Goal: Check status: Check status

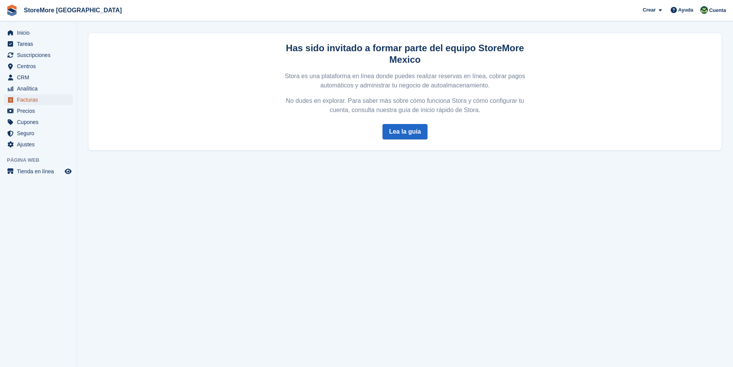
click at [30, 101] on span "Facturas" at bounding box center [40, 99] width 46 height 11
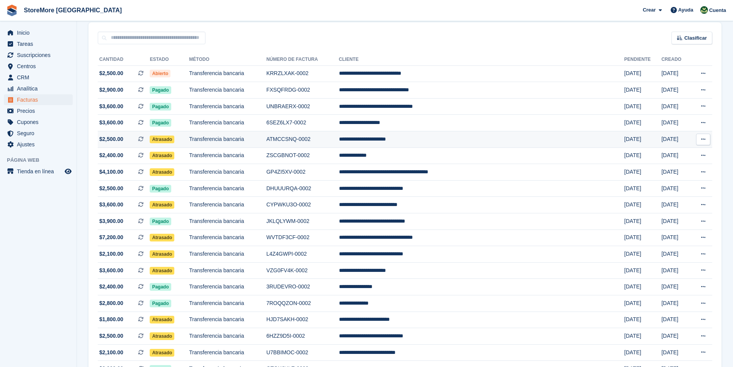
scroll to position [77, 0]
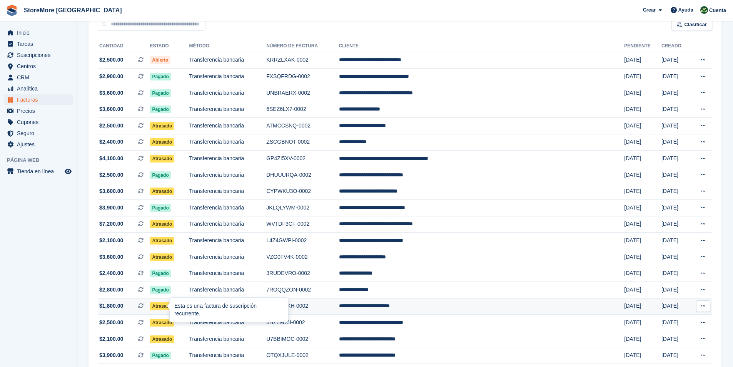
click at [177, 307] on div "Esta es una factura de suscripción recurrente." at bounding box center [229, 310] width 119 height 24
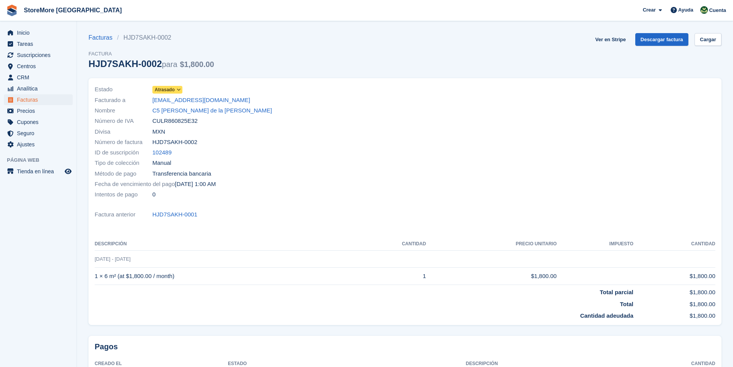
click at [179, 89] on icon at bounding box center [179, 89] width 4 height 5
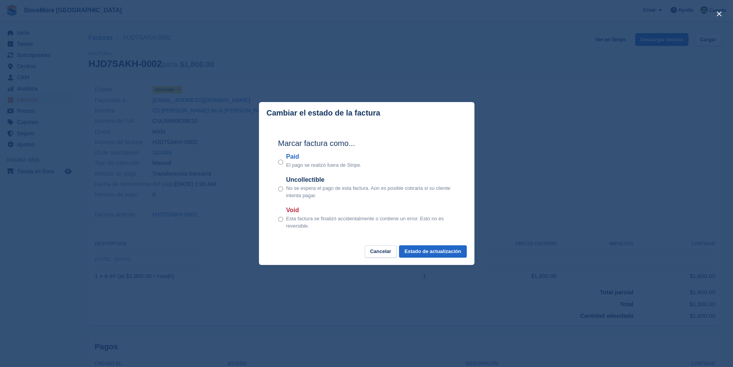
click at [283, 163] on div "Paid El pago se realizó fuera de [GEOGRAPHIC_DATA]." at bounding box center [366, 160] width 177 height 17
click at [428, 251] on button "Estado de actualización" at bounding box center [432, 251] width 67 height 13
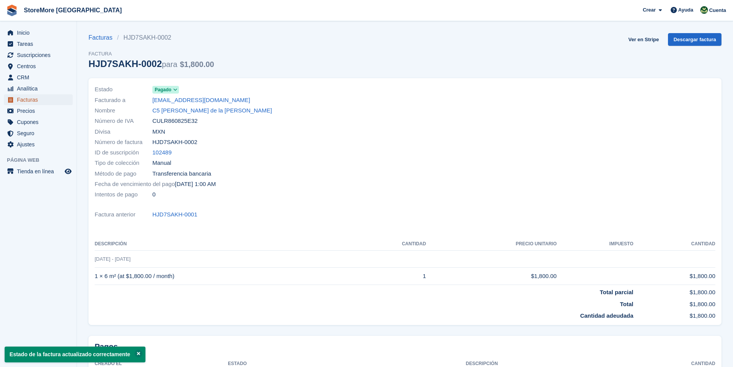
click at [30, 101] on span "Facturas" at bounding box center [40, 99] width 46 height 11
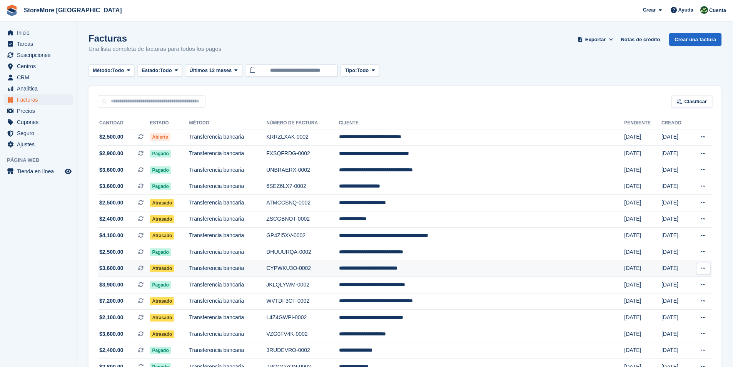
click at [174, 269] on span "Atrasado" at bounding box center [162, 268] width 25 height 8
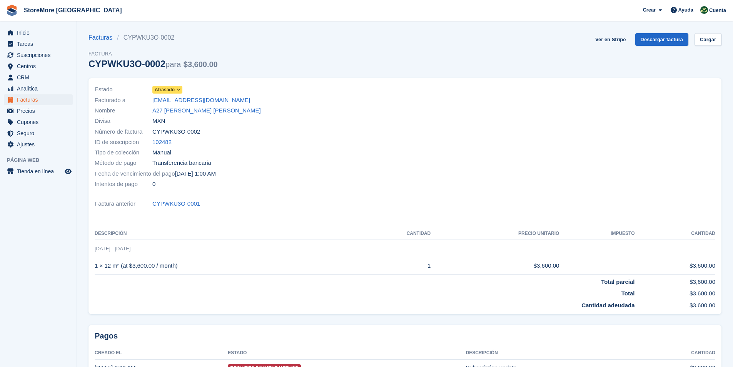
click at [178, 90] on icon at bounding box center [179, 89] width 4 height 5
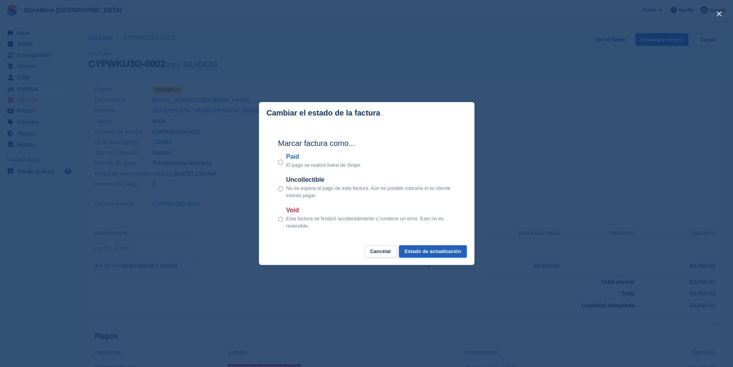
click at [438, 256] on button "Estado de actualización" at bounding box center [432, 251] width 67 height 13
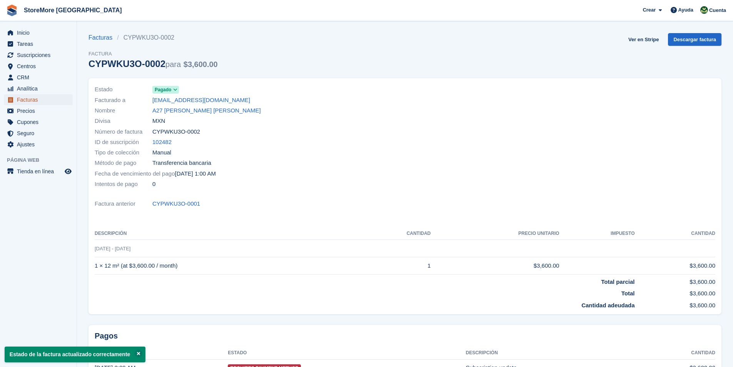
click at [40, 102] on span "Facturas" at bounding box center [40, 99] width 46 height 11
